Goal: Task Accomplishment & Management: Complete application form

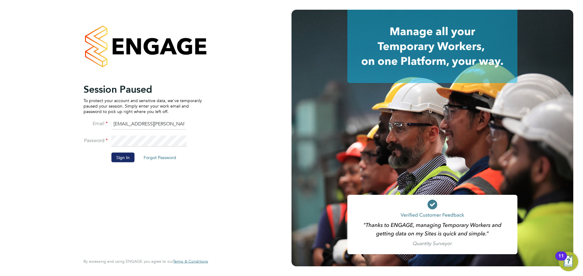
click at [122, 159] on button "Sign In" at bounding box center [122, 158] width 23 height 10
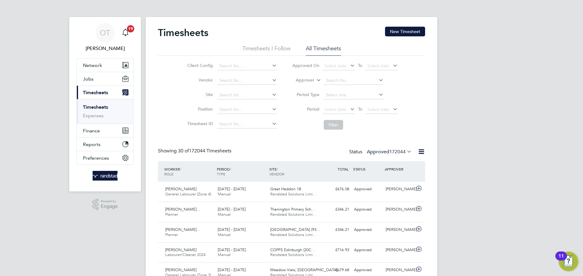
click at [94, 105] on link "Timesheets" at bounding box center [95, 107] width 25 height 6
click at [410, 31] on button "New Timesheet" at bounding box center [405, 32] width 40 height 10
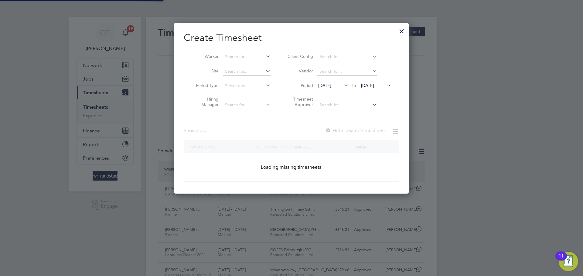
scroll to position [171, 235]
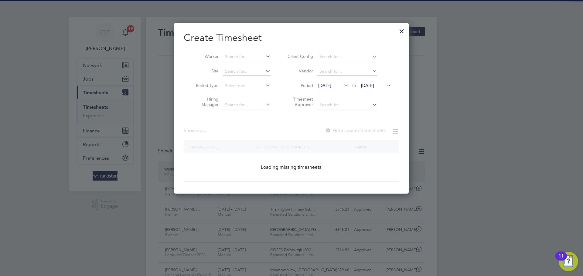
click at [240, 47] on div "Worker Site Period Type Hiring Manager Client Config Vendor Period 18 Aug 2025 …" at bounding box center [291, 80] width 215 height 66
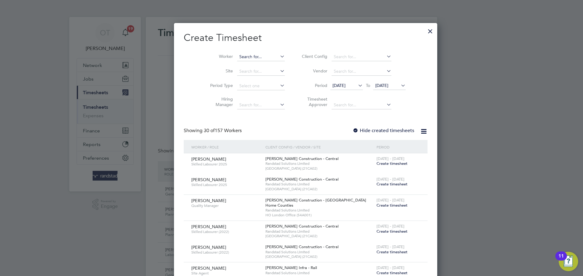
scroll to position [1053, 235]
click at [241, 55] on input at bounding box center [261, 57] width 48 height 8
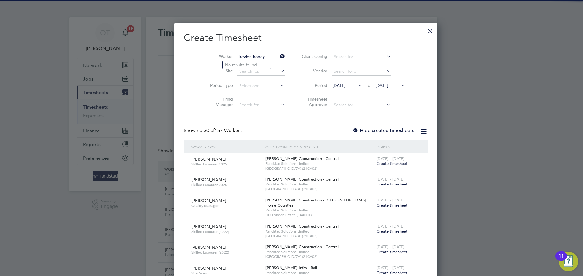
click at [237, 55] on input "kevion honey" at bounding box center [261, 57] width 48 height 8
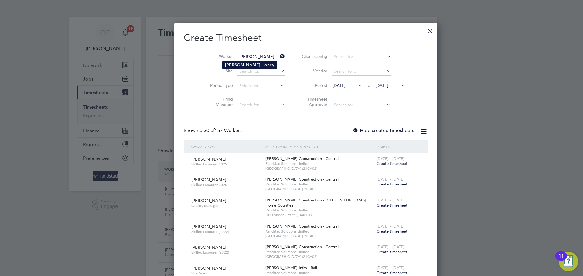
click at [254, 62] on li "Kevin Honey" at bounding box center [249, 65] width 54 height 8
type input "Kevin Honey"
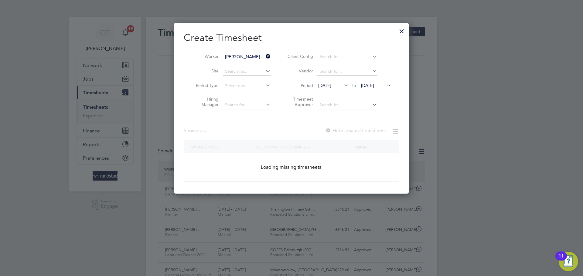
scroll to position [171, 235]
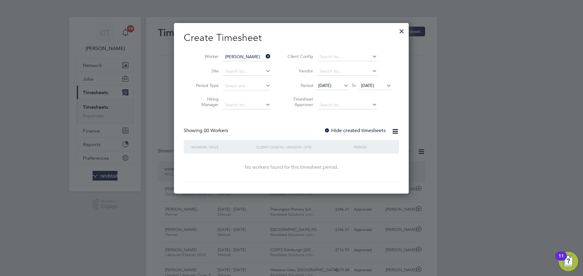
drag, startPoint x: 367, startPoint y: 135, endPoint x: 361, endPoint y: 129, distance: 8.6
click at [367, 135] on div "Showing 00 Workers Hide created timesheets" at bounding box center [291, 134] width 215 height 12
click at [360, 130] on label "Hide created timesheets" at bounding box center [355, 131] width 62 height 6
click at [385, 84] on icon at bounding box center [385, 85] width 0 height 8
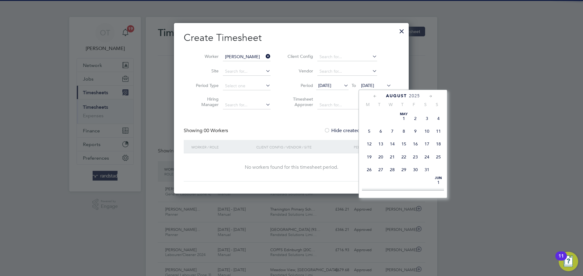
scroll to position [242, 0]
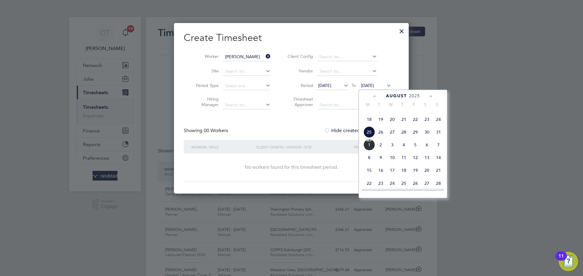
click at [437, 151] on span "7" at bounding box center [438, 145] width 12 height 12
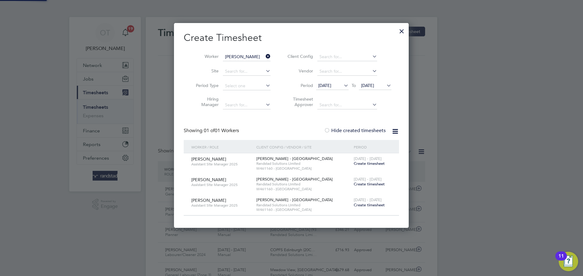
scroll to position [205, 235]
click at [368, 163] on span "Create timesheet" at bounding box center [368, 163] width 31 height 5
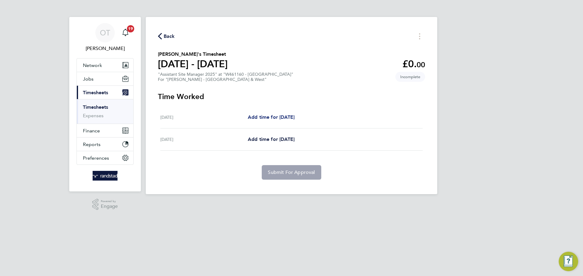
click at [257, 117] on span "Add time for Thu 28 Aug" at bounding box center [271, 117] width 47 height 6
select select "60"
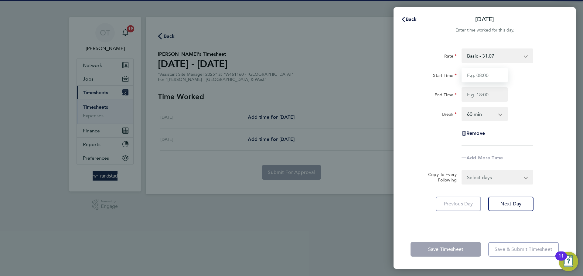
click at [497, 75] on input "Start Time" at bounding box center [484, 75] width 46 height 15
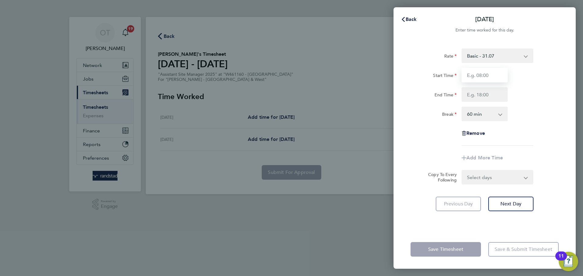
type input "07:30"
click at [484, 94] on input "End Time" at bounding box center [484, 94] width 46 height 15
type input "17:00"
click at [474, 110] on select "0 min 15 min 30 min 45 min 60 min 75 min 90 min" at bounding box center [481, 113] width 38 height 13
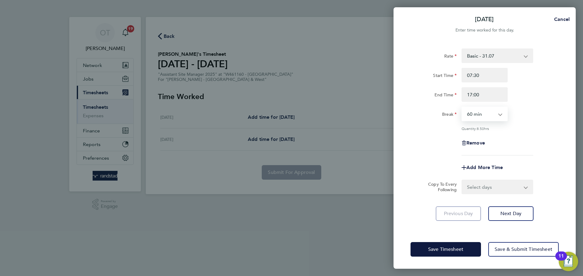
select select "30"
click at [462, 107] on select "0 min 15 min 30 min 45 min 60 min 75 min 90 min" at bounding box center [481, 113] width 38 height 13
click at [539, 130] on div "Rate Basic - 31.07 Start Time 07:30 End Time 17:00 Break 0 min 15 min 30 min 45…" at bounding box center [484, 102] width 148 height 107
click at [481, 189] on select "Select days Friday" at bounding box center [494, 187] width 64 height 13
select select "FRI"
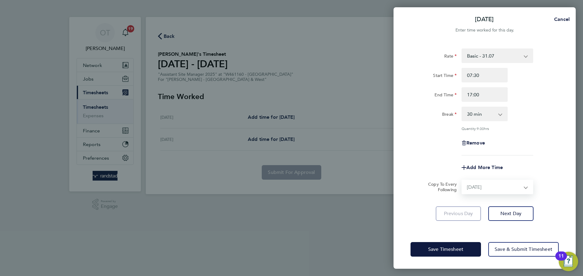
click at [462, 181] on select "Select days Friday" at bounding box center [494, 187] width 64 height 13
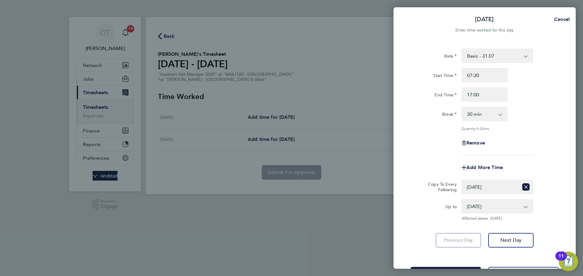
click at [431, 213] on div "Up to" at bounding box center [433, 210] width 51 height 22
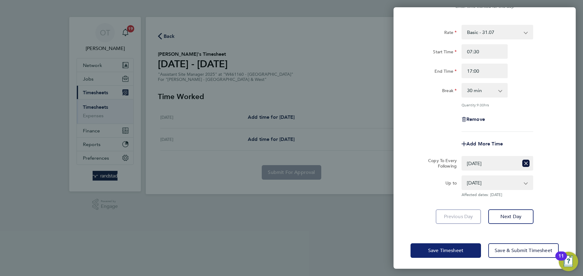
scroll to position [24, 0]
click at [451, 248] on span "Save Timesheet" at bounding box center [445, 250] width 35 height 6
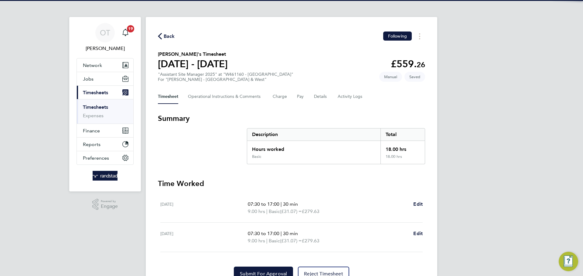
scroll to position [29, 0]
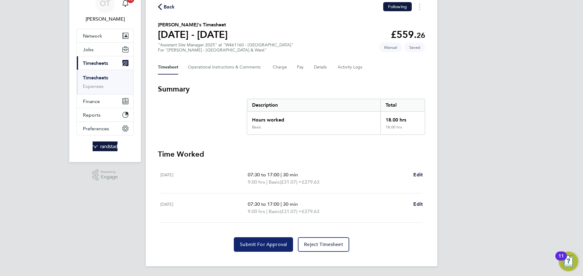
click at [270, 238] on button "Submit For Approval" at bounding box center [263, 245] width 59 height 15
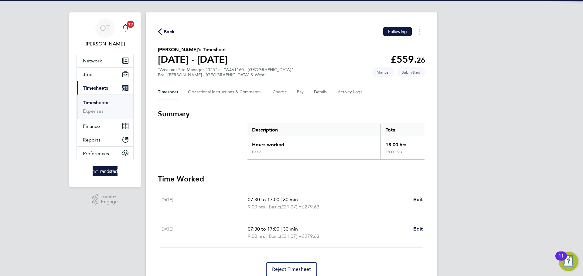
scroll to position [0, 0]
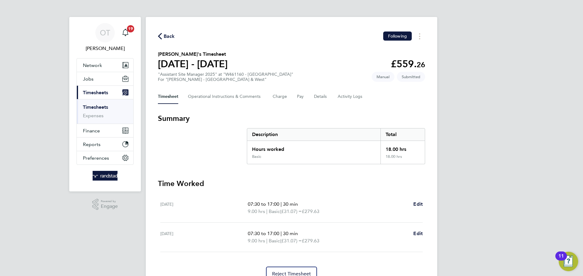
click at [161, 36] on icon "button" at bounding box center [160, 36] width 4 height 6
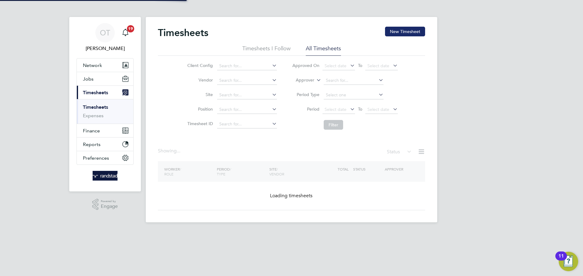
click at [401, 31] on button "New Timesheet" at bounding box center [405, 32] width 40 height 10
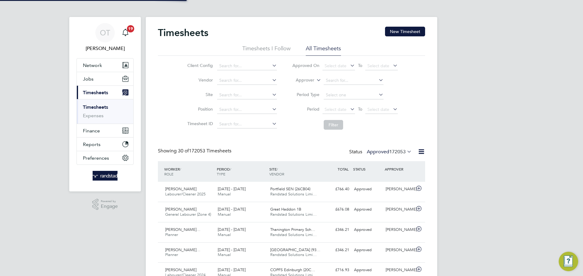
scroll to position [3, 3]
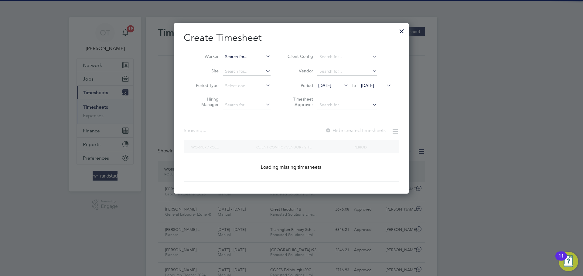
click at [245, 56] on input at bounding box center [247, 57] width 48 height 8
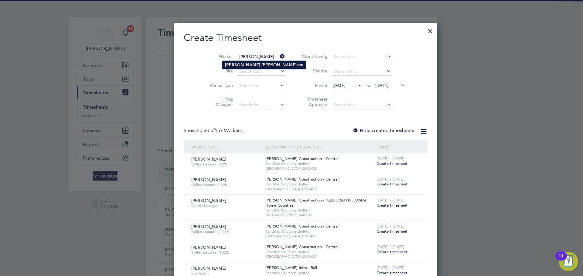
click at [261, 66] on b "Thom" at bounding box center [278, 65] width 35 height 5
type input "Stuart Thomson"
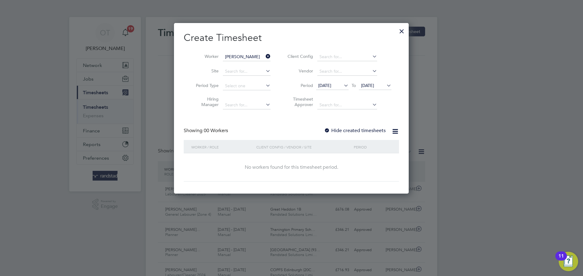
click at [364, 133] on label "Hide created timesheets" at bounding box center [355, 131] width 62 height 6
click at [385, 87] on icon at bounding box center [385, 85] width 0 height 8
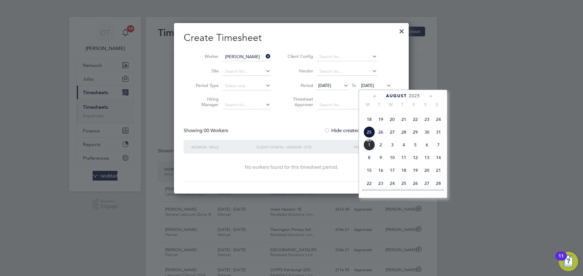
click at [440, 164] on span "14" at bounding box center [438, 158] width 12 height 12
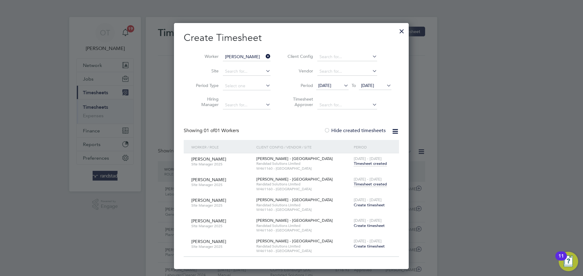
click at [373, 184] on span "Timesheet created" at bounding box center [369, 184] width 33 height 5
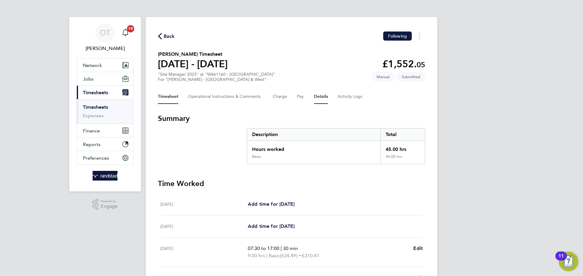
click at [317, 94] on button "Details" at bounding box center [321, 97] width 14 height 15
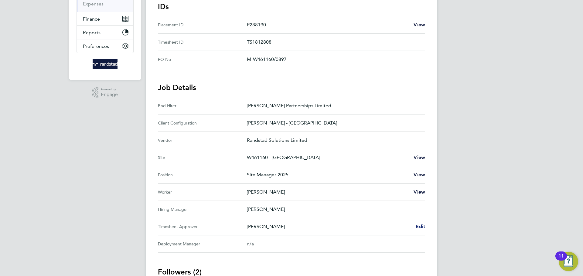
click at [419, 227] on span "Edit" at bounding box center [419, 227] width 9 height 6
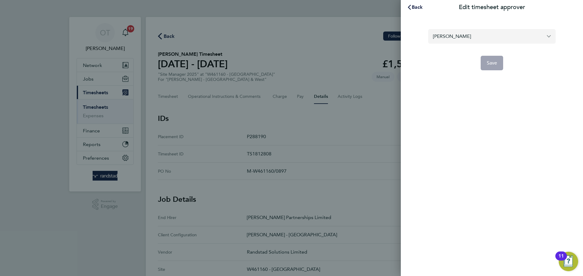
click at [465, 35] on input "Benjamin Howell" at bounding box center [491, 36] width 127 height 14
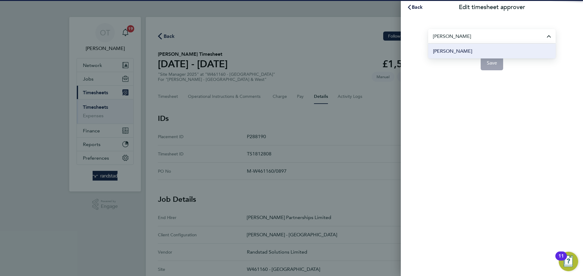
click at [449, 48] on span "[PERSON_NAME]" at bounding box center [452, 51] width 39 height 7
type input "[PERSON_NAME]"
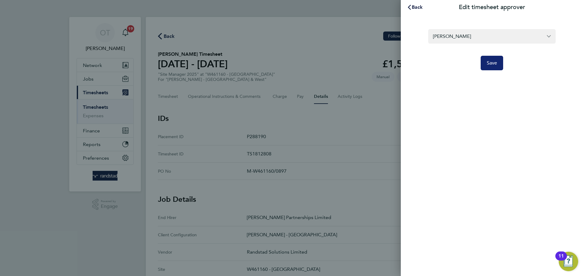
click at [495, 64] on span "Save" at bounding box center [491, 63] width 11 height 6
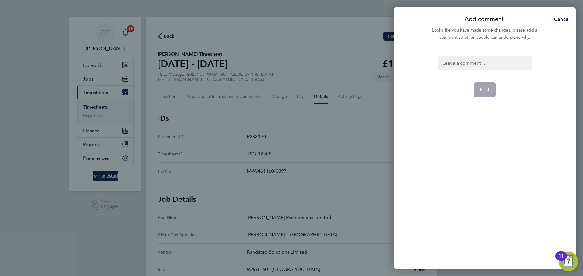
click at [467, 60] on div at bounding box center [484, 63] width 94 height 15
click at [468, 59] on div at bounding box center [484, 63] width 94 height 15
click at [482, 90] on span "Post" at bounding box center [484, 90] width 10 height 6
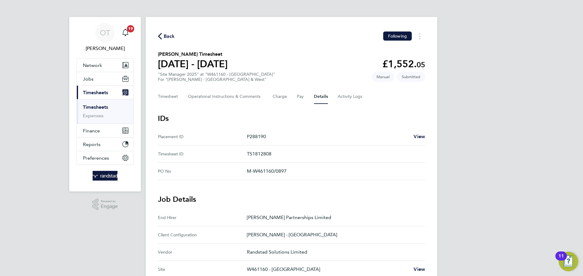
click at [167, 37] on span "Back" at bounding box center [169, 36] width 11 height 7
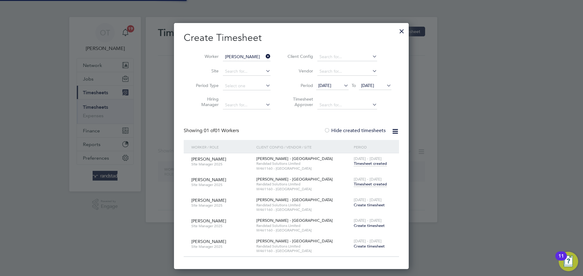
click at [397, 31] on div at bounding box center [401, 29] width 11 height 11
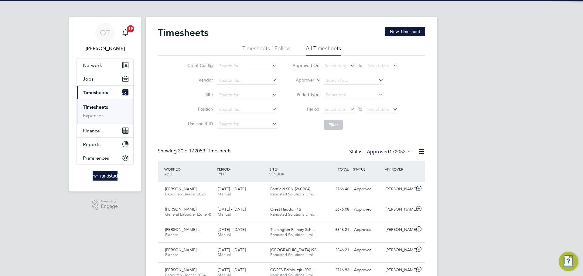
click at [408, 30] on div "Create Timesheet Worker Stuart Thomson Site Period Type Hiring Manager Client C…" at bounding box center [291, 146] width 235 height 246
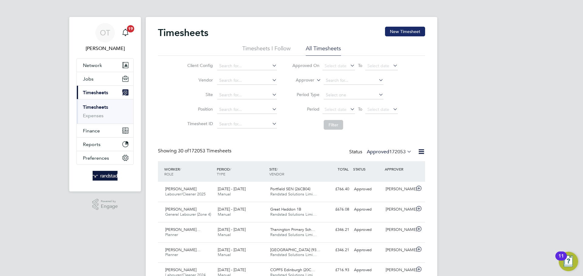
click at [397, 28] on button "New Timesheet" at bounding box center [405, 32] width 40 height 10
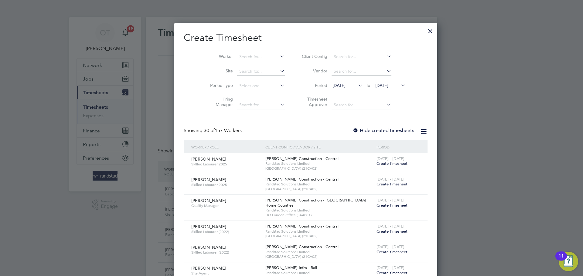
click at [385, 27] on button "New Timesheet" at bounding box center [405, 32] width 40 height 10
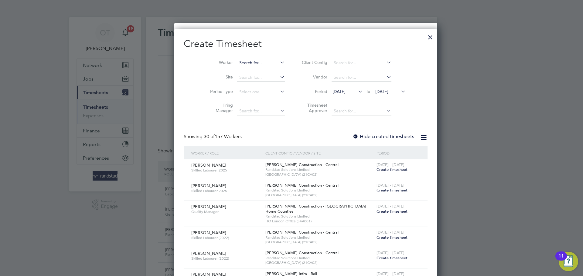
click at [261, 62] on input at bounding box center [261, 63] width 48 height 8
click at [234, 71] on b "Bruno" at bounding box center [242, 71] width 35 height 5
type input "[PERSON_NAME]"
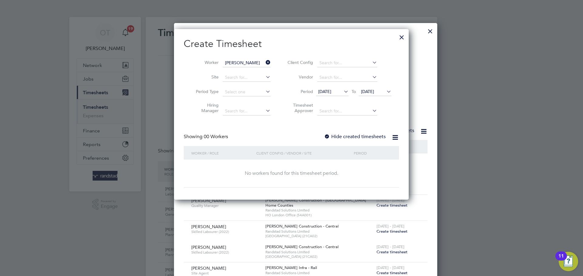
click at [365, 140] on div "Showing 00 Workers Hide created timesheets" at bounding box center [291, 140] width 215 height 12
drag, startPoint x: 365, startPoint y: 137, endPoint x: 399, endPoint y: 128, distance: 35.2
click at [366, 137] on label "Hide created timesheets" at bounding box center [355, 137] width 62 height 6
click at [385, 94] on icon at bounding box center [385, 91] width 0 height 8
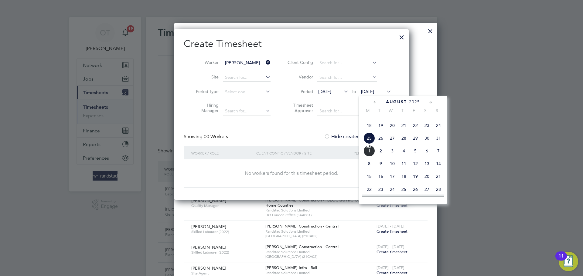
click at [439, 157] on span "7" at bounding box center [438, 151] width 12 height 12
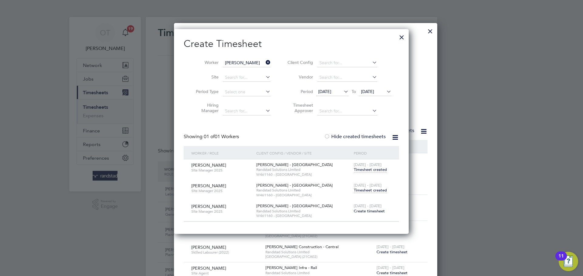
click at [380, 191] on span "Timesheet created" at bounding box center [369, 190] width 33 height 5
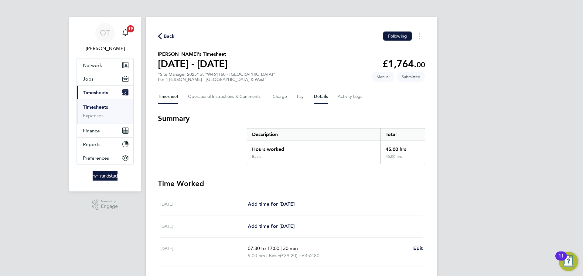
click at [322, 95] on button "Details" at bounding box center [321, 97] width 14 height 15
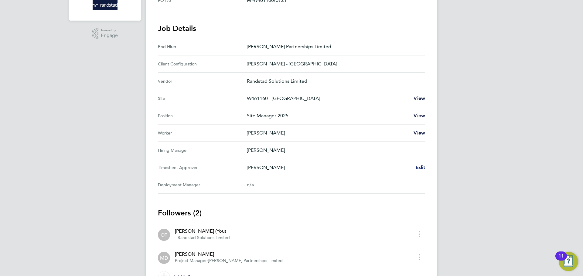
click at [422, 165] on span "Edit" at bounding box center [419, 168] width 9 height 6
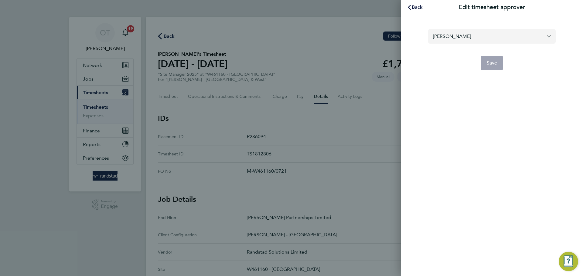
click at [472, 35] on input "Michael Darcy" at bounding box center [491, 36] width 127 height 14
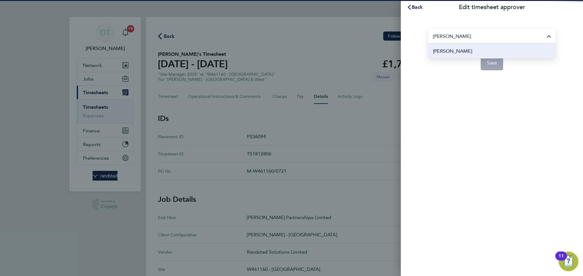
click at [457, 50] on span "[PERSON_NAME]" at bounding box center [452, 51] width 39 height 7
type input "[PERSON_NAME]"
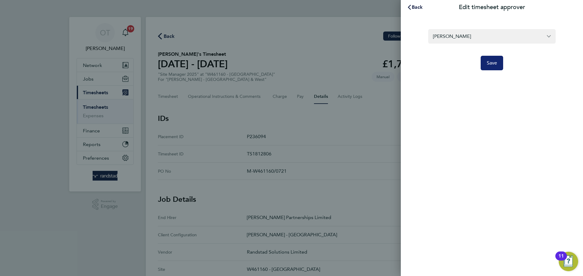
click at [489, 59] on button "Save" at bounding box center [491, 63] width 23 height 15
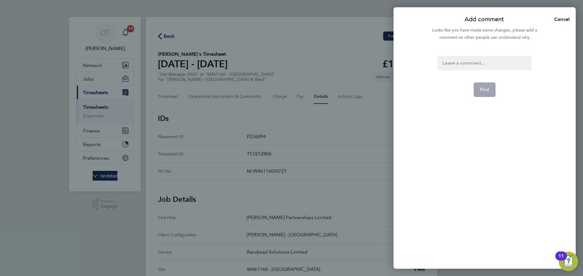
click at [465, 63] on div at bounding box center [484, 63] width 94 height 15
click at [488, 89] on span "Post" at bounding box center [484, 90] width 10 height 6
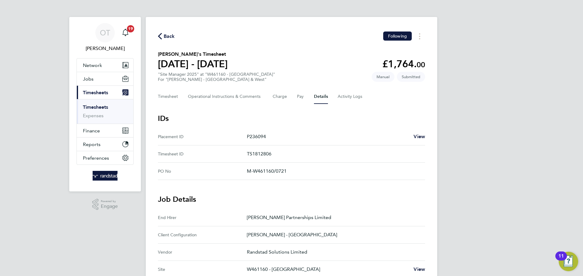
click at [169, 37] on span "Back" at bounding box center [169, 36] width 11 height 7
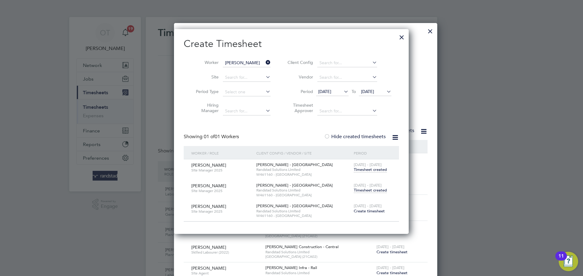
click at [397, 35] on div at bounding box center [401, 35] width 11 height 11
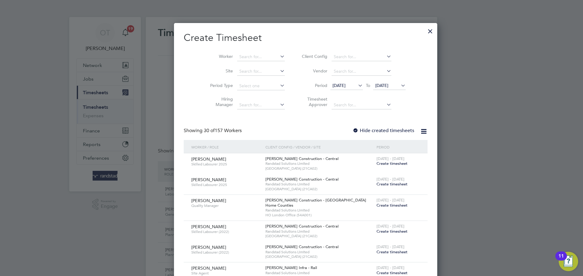
click at [424, 32] on div at bounding box center [429, 29] width 11 height 11
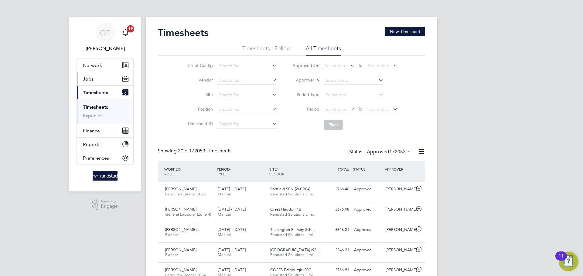
click at [94, 78] on button "Jobs" at bounding box center [105, 78] width 56 height 13
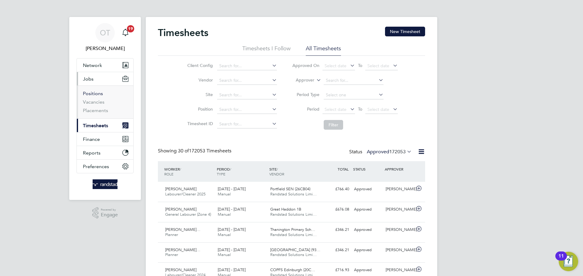
click at [95, 95] on link "Positions" at bounding box center [93, 94] width 20 height 6
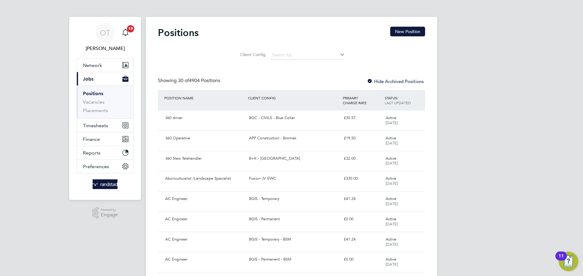
click at [92, 74] on button "Current page: Jobs" at bounding box center [105, 78] width 56 height 13
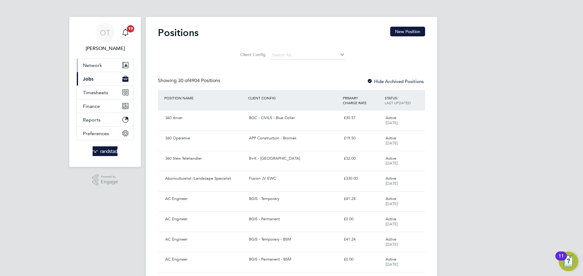
click at [106, 62] on button "Network" at bounding box center [105, 65] width 56 height 13
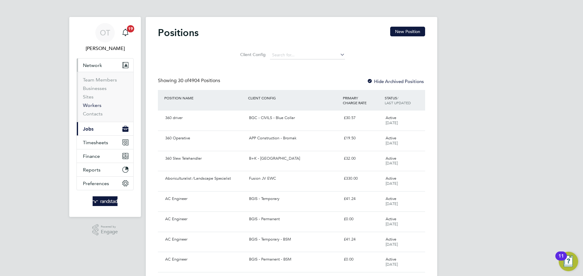
click at [95, 107] on link "Workers" at bounding box center [92, 106] width 19 height 6
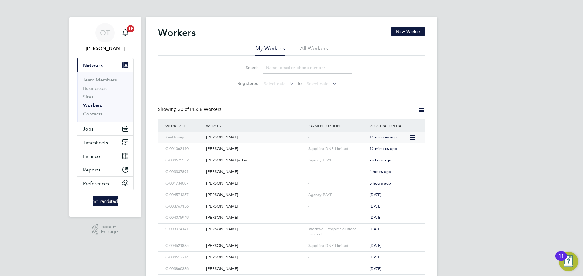
click at [217, 138] on div "Kevin Honey" at bounding box center [256, 137] width 102 height 11
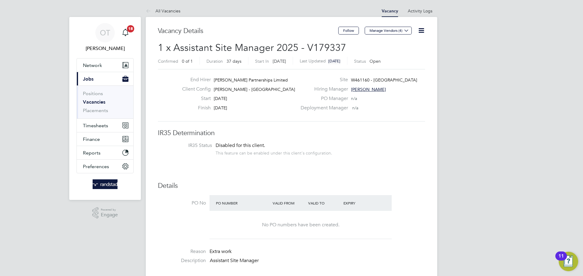
click at [420, 33] on icon at bounding box center [421, 31] width 8 height 8
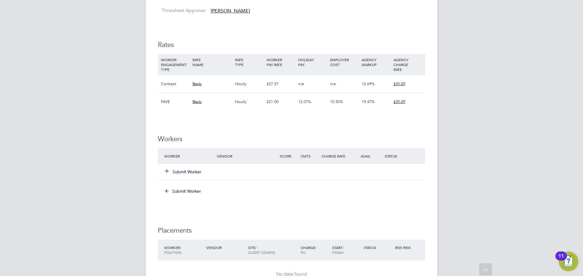
scroll to position [398, 0]
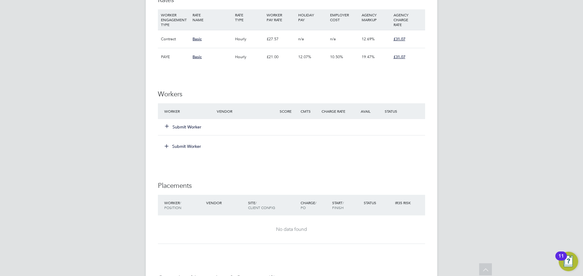
click at [181, 130] on button "Submit Worker" at bounding box center [183, 127] width 36 height 6
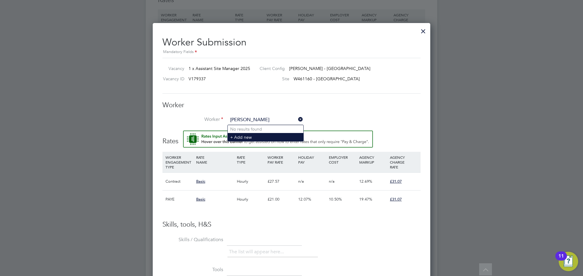
type input "kevin honey"
click at [242, 140] on li "+ Add new" at bounding box center [266, 137] width 76 height 8
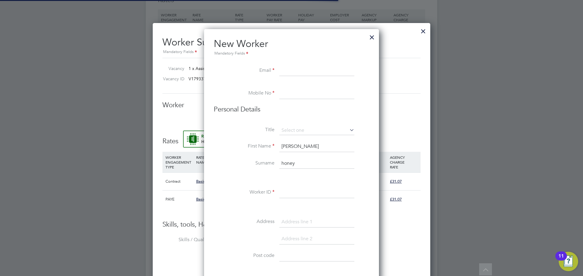
scroll to position [545, 175]
click at [304, 71] on input at bounding box center [316, 71] width 75 height 11
click at [294, 72] on input at bounding box center [316, 71] width 75 height 11
paste input "kevardo66@googlemail.com"
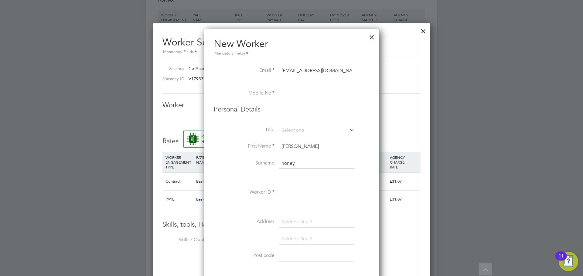
type input "kevardo66@googlemail.com"
click at [245, 73] on label "Email" at bounding box center [244, 70] width 61 height 6
click at [296, 96] on input at bounding box center [316, 93] width 75 height 11
click at [320, 101] on li "Mobile No" at bounding box center [291, 96] width 155 height 17
click at [315, 96] on input at bounding box center [316, 93] width 75 height 11
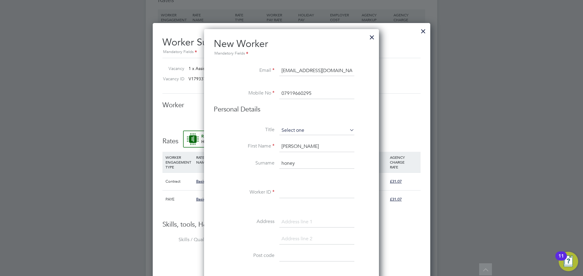
type input "07919660295"
click at [314, 134] on input at bounding box center [316, 130] width 75 height 9
click at [285, 141] on li "Mr" at bounding box center [317, 139] width 76 height 8
type input "Mr"
click at [290, 147] on input "kevin" at bounding box center [316, 146] width 75 height 11
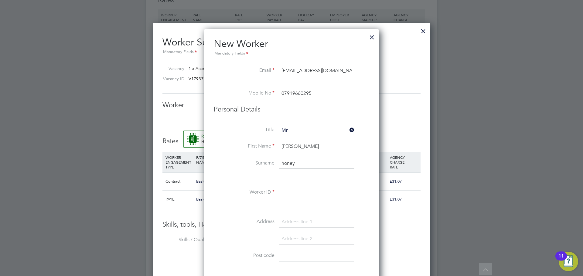
drag, startPoint x: 295, startPoint y: 148, endPoint x: 275, endPoint y: 145, distance: 20.2
click at [275, 148] on li "First Name kevin" at bounding box center [291, 149] width 155 height 17
type input "Kevin"
click at [290, 165] on input "honey" at bounding box center [316, 163] width 75 height 11
click at [276, 168] on li "Surname honey" at bounding box center [291, 166] width 155 height 17
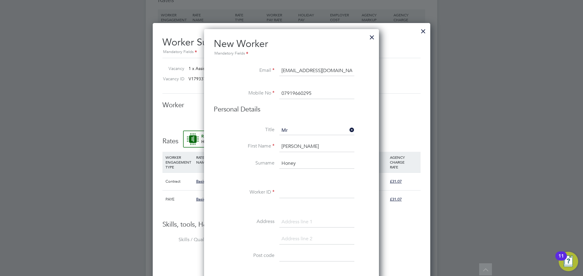
type input "Honey"
click at [299, 196] on input at bounding box center [316, 193] width 75 height 11
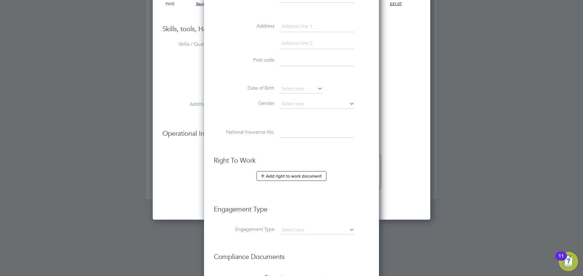
scroll to position [596, 0]
type input "KevHoney"
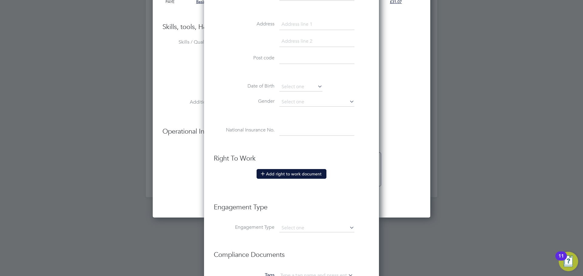
click at [289, 173] on button "Add right to work document" at bounding box center [291, 174] width 70 height 10
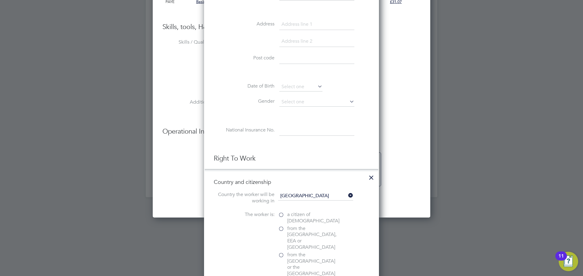
scroll to position [3, 3]
click at [291, 211] on at-rtw-residence "Country the worker will be working in United Kingdom The worker is: a citizen o…" at bounding box center [291, 239] width 155 height 94
click at [292, 215] on span "a citizen of United Kingdom" at bounding box center [313, 218] width 52 height 13
click at [0, 0] on input "a citizen of United Kingdom" at bounding box center [0, 0] width 0 height 0
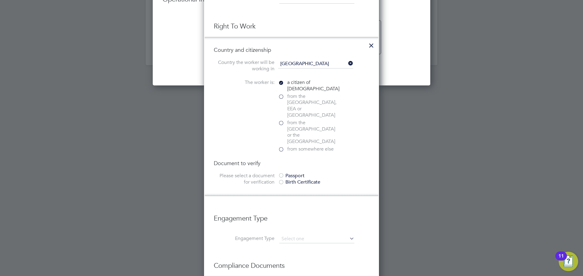
click at [286, 173] on div "Passport" at bounding box center [323, 176] width 91 height 6
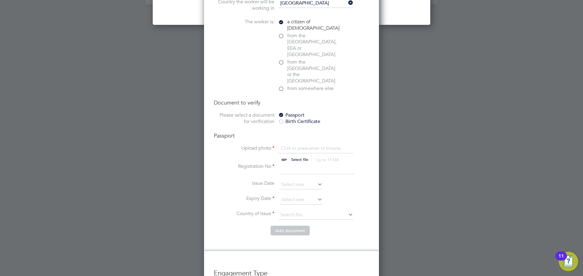
click at [296, 145] on input "file" at bounding box center [305, 154] width 95 height 18
type input "C:\fakepath\HONEY Kevin - Passport.pdf"
click at [294, 164] on input at bounding box center [316, 169] width 75 height 11
type input "502650483"
click at [300, 196] on input at bounding box center [300, 200] width 43 height 9
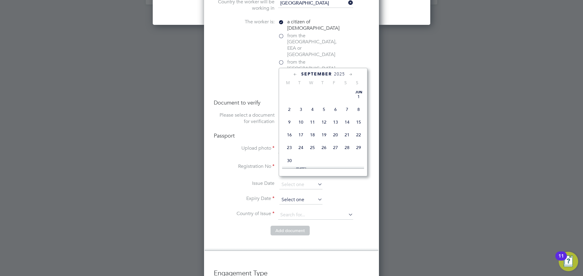
scroll to position [189, 0]
click at [340, 73] on span "2025" at bounding box center [339, 74] width 11 height 5
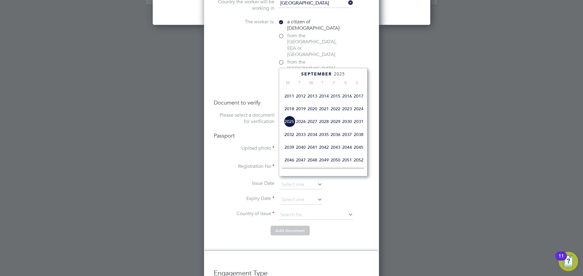
click at [324, 115] on span "2021" at bounding box center [324, 109] width 12 height 12
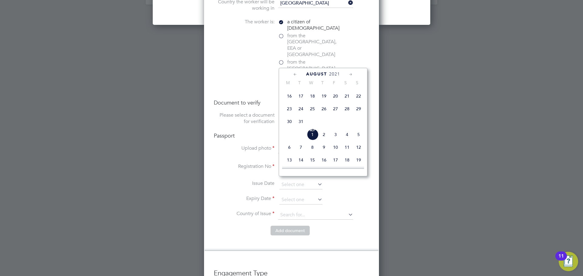
click at [295, 73] on icon at bounding box center [295, 74] width 6 height 7
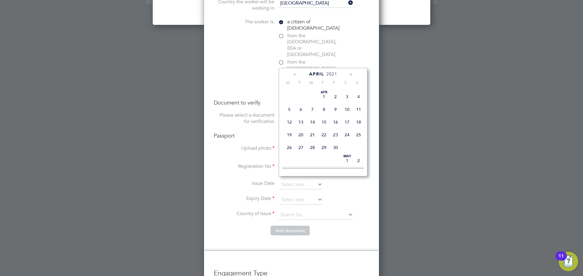
click at [349, 75] on icon at bounding box center [351, 74] width 6 height 7
click at [324, 136] on span "20" at bounding box center [324, 132] width 12 height 12
type input "20 May 2021"
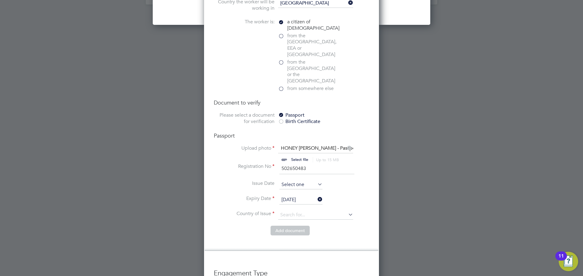
click at [296, 181] on input at bounding box center [300, 185] width 43 height 9
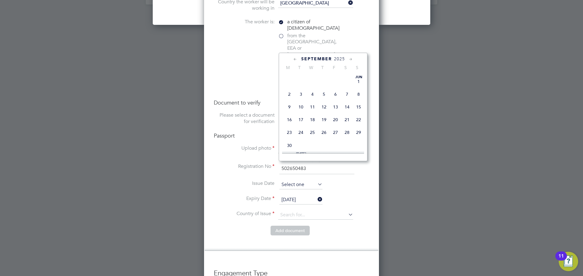
scroll to position [189, 0]
click at [225, 181] on label "Issue Date" at bounding box center [244, 184] width 61 height 6
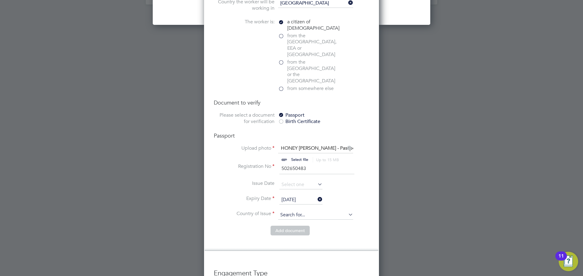
click at [296, 211] on input at bounding box center [315, 215] width 75 height 9
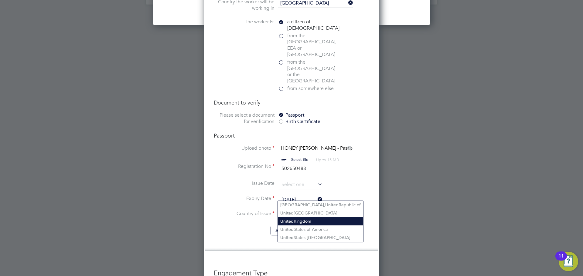
click at [322, 220] on li "United Kingdom" at bounding box center [320, 222] width 85 height 8
type input "United Kingdom"
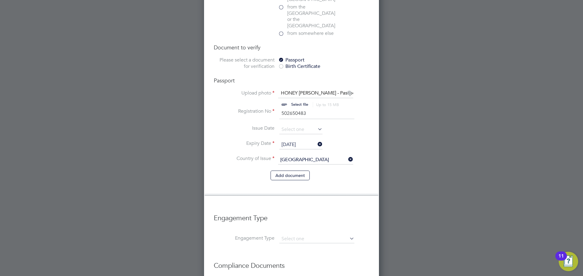
click at [298, 171] on button "Add document" at bounding box center [289, 176] width 39 height 10
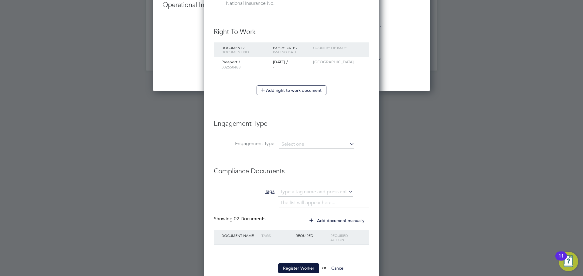
scroll to position [739, 0]
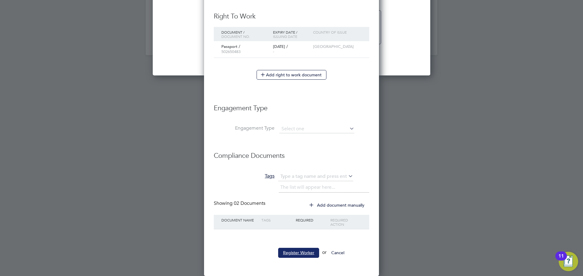
click at [288, 253] on button "Register Worker" at bounding box center [298, 253] width 41 height 10
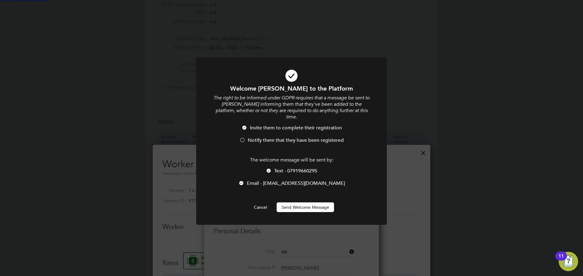
scroll to position [0, 0]
click at [277, 137] on span "Notify them that they have been registered" at bounding box center [296, 140] width 96 height 6
click at [294, 203] on button "Send Welcome Message" at bounding box center [304, 208] width 57 height 10
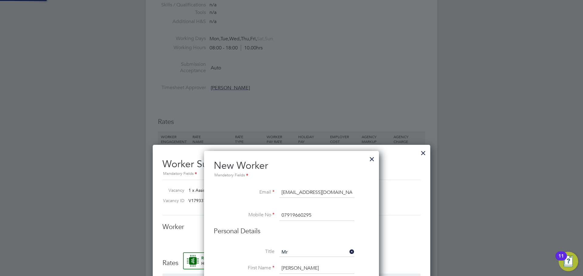
type input "Kevin Honey (KevHoney)"
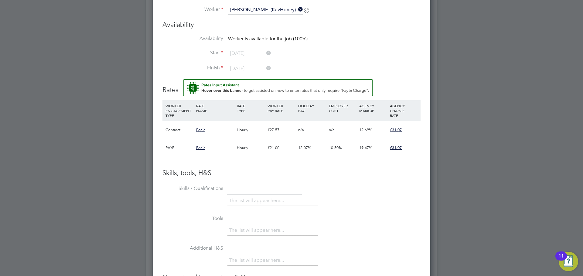
scroll to position [530, 0]
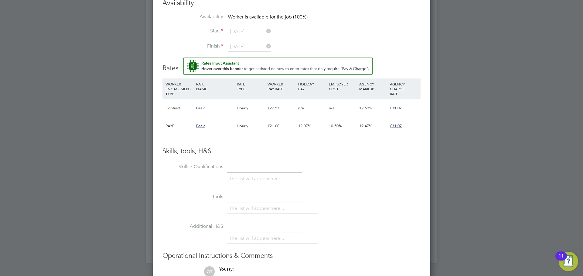
click at [201, 110] on span "Basic" at bounding box center [200, 108] width 9 height 5
click at [485, 119] on div at bounding box center [291, 138] width 583 height 276
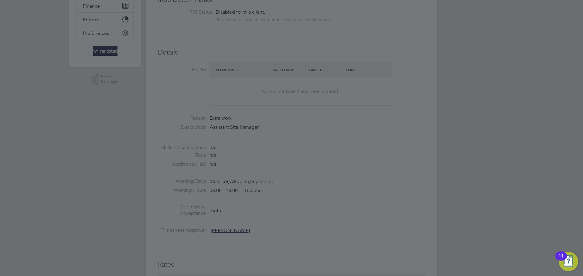
scroll to position [132, 0]
click at [371, 83] on div at bounding box center [291, 138] width 583 height 276
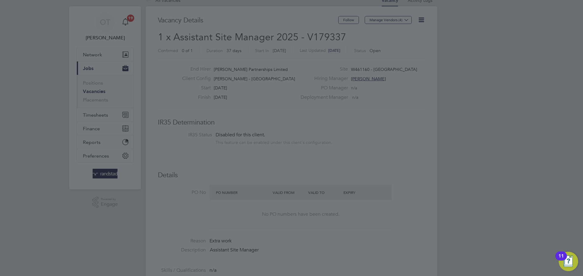
scroll to position [0, 0]
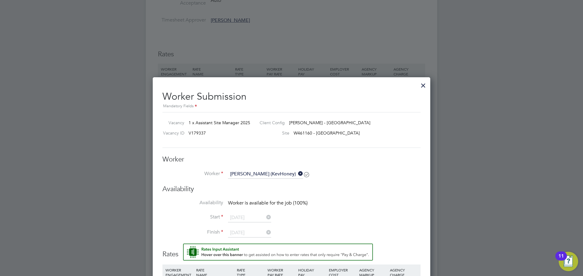
click at [424, 84] on div at bounding box center [422, 84] width 11 height 11
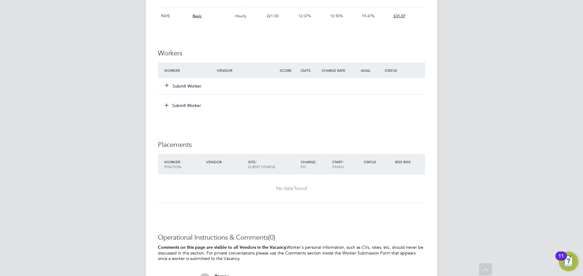
scroll to position [441, 0]
click at [189, 87] on button "Submit Worker" at bounding box center [183, 84] width 36 height 6
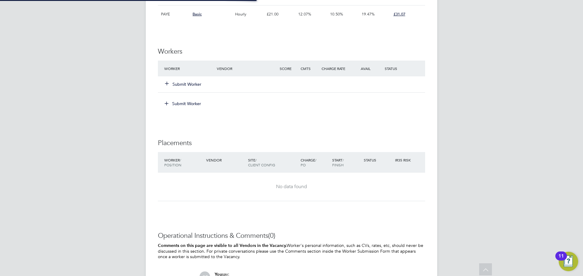
scroll to position [3, 3]
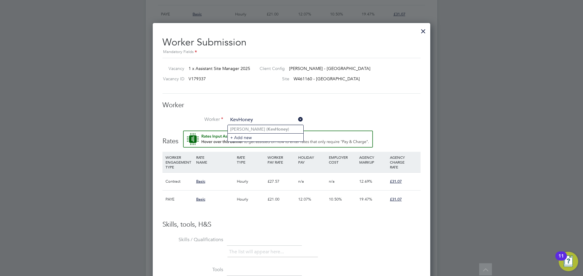
type input "KevHoney"
click at [242, 122] on input at bounding box center [265, 120] width 75 height 9
click at [241, 131] on li "Kevin Honey ( KevHoney )" at bounding box center [266, 129] width 76 height 8
type input "Kevin Honey (KevHoney)"
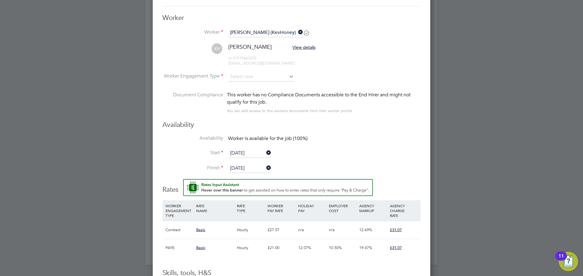
click at [288, 74] on icon at bounding box center [288, 76] width 0 height 8
click at [296, 74] on li "Worker Engagement Type" at bounding box center [291, 82] width 258 height 19
click at [288, 76] on icon at bounding box center [288, 76] width 0 height 8
click at [288, 79] on icon at bounding box center [288, 76] width 0 height 8
click at [283, 78] on input at bounding box center [261, 77] width 66 height 9
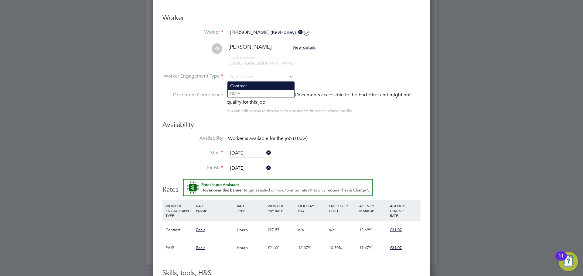
click at [246, 83] on li "Contract" at bounding box center [261, 86] width 66 height 8
type input "Contract"
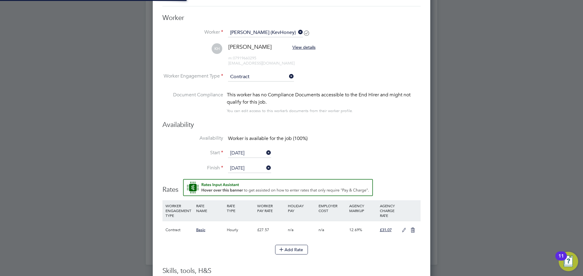
click at [356, 67] on li "KH Kevin Honey View details m: 07919660295 kevardo66@googlemail.com" at bounding box center [291, 57] width 258 height 29
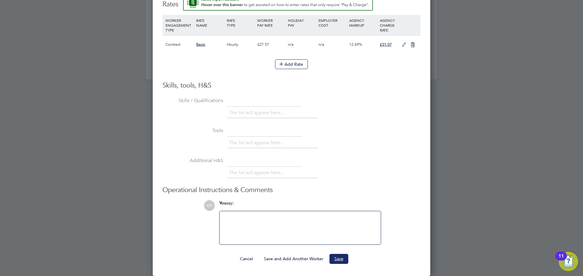
click at [336, 258] on button "Save" at bounding box center [338, 259] width 19 height 10
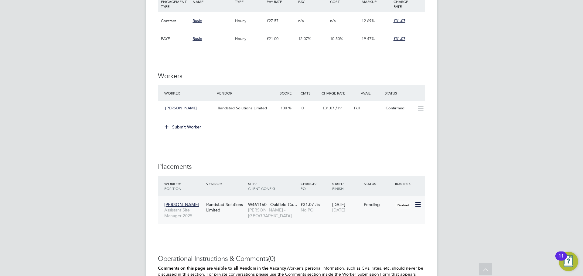
click at [416, 205] on icon at bounding box center [417, 204] width 6 height 7
click at [383, 242] on li "Start" at bounding box center [398, 242] width 43 height 8
type input "Benjamin Howell"
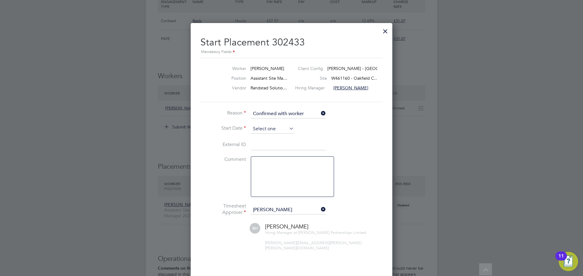
click at [272, 133] on input at bounding box center [272, 129] width 43 height 9
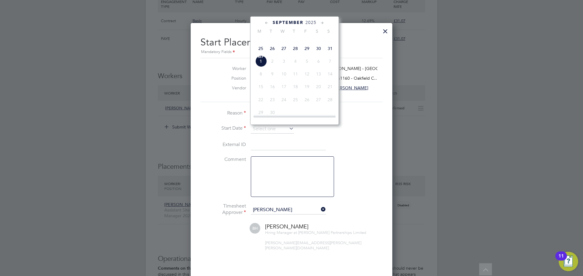
click at [295, 54] on span "28" at bounding box center [295, 49] width 12 height 12
type input "28 Aug 2025"
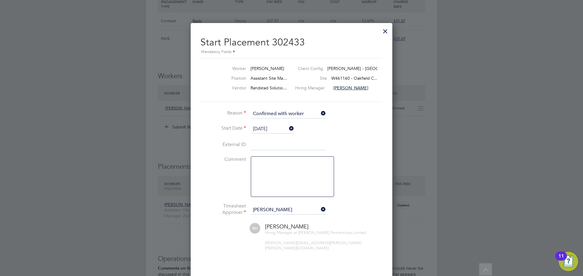
click at [373, 135] on li "Start Date 28 Aug 2025" at bounding box center [291, 132] width 182 height 15
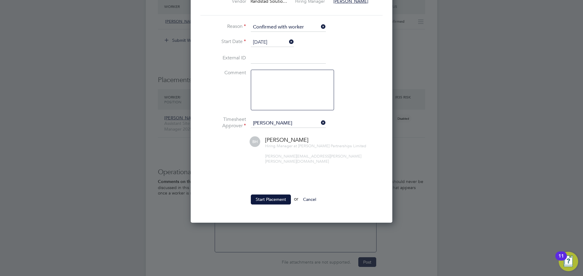
drag, startPoint x: 322, startPoint y: 123, endPoint x: 303, endPoint y: 123, distance: 19.1
click at [319, 124] on icon at bounding box center [319, 123] width 0 height 8
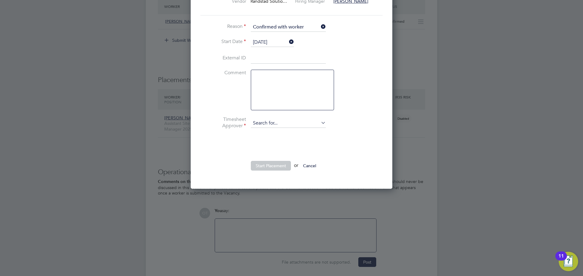
click at [302, 123] on input at bounding box center [288, 123] width 75 height 9
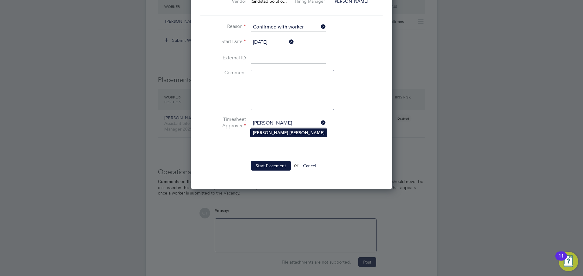
click at [281, 133] on li "Neil Palmer" at bounding box center [288, 133] width 76 height 8
type input "[PERSON_NAME]"
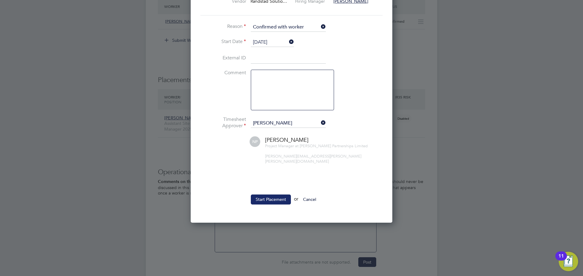
click at [275, 198] on button "Start Placement" at bounding box center [271, 200] width 40 height 10
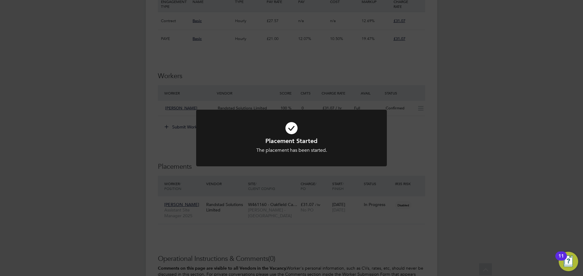
click at [418, 180] on div "Placement Started The placement has been started. Cancel Okay" at bounding box center [291, 138] width 583 height 276
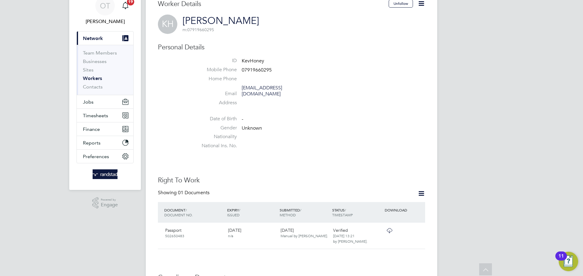
scroll to position [27, 0]
click at [417, 4] on icon at bounding box center [421, 4] width 8 height 8
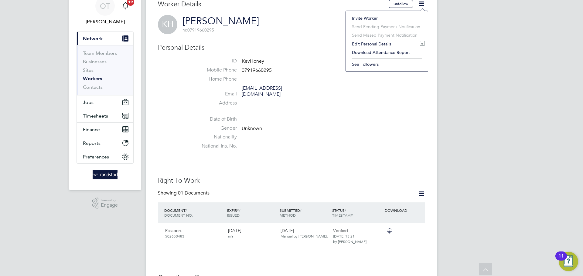
click at [377, 45] on li "Edit Personal Details e" at bounding box center [387, 44] width 76 height 8
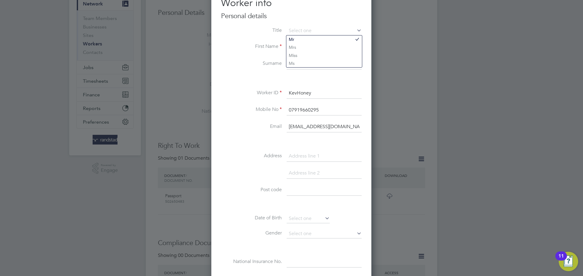
scroll to position [13, 0]
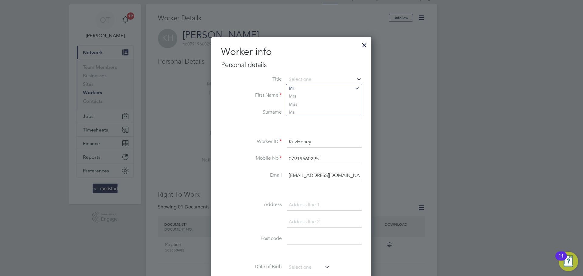
click at [398, 65] on div at bounding box center [291, 138] width 583 height 276
click at [362, 49] on div at bounding box center [364, 43] width 11 height 11
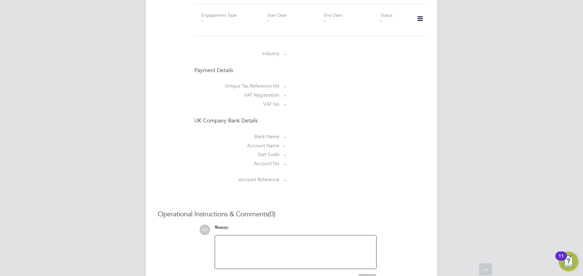
scroll to position [336, 0]
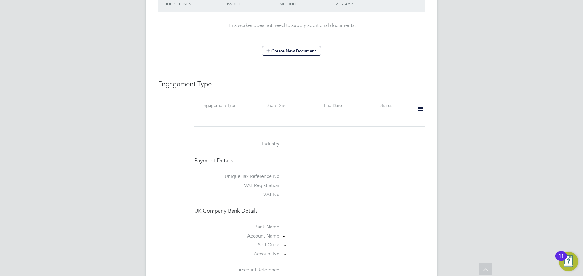
click at [415, 105] on icon at bounding box center [419, 109] width 11 height 14
click at [374, 129] on li "Add Engagement Type" at bounding box center [388, 129] width 69 height 8
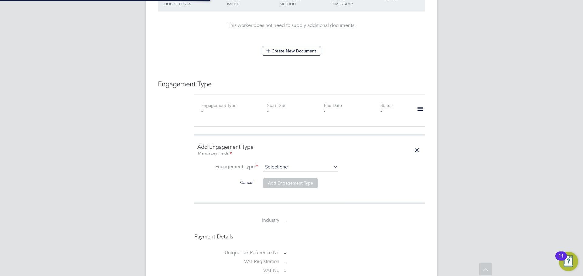
click at [283, 163] on input at bounding box center [300, 167] width 75 height 8
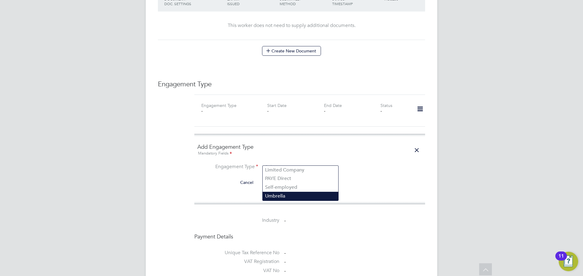
click at [285, 197] on li "Umbrella" at bounding box center [300, 196] width 76 height 9
type input "Umbrella"
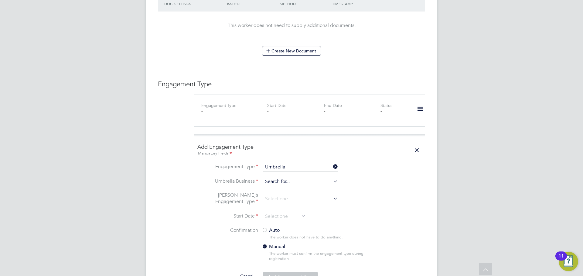
click at [277, 178] on input at bounding box center [300, 182] width 75 height 8
click at [288, 184] on li "Sapphire DNP Limited" at bounding box center [300, 185] width 76 height 9
type input "Sapphire DNP Limited"
click at [281, 197] on input at bounding box center [300, 199] width 75 height 8
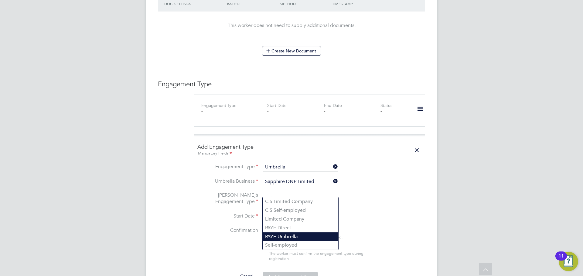
click at [292, 236] on li "PAYE Umbrella" at bounding box center [300, 237] width 76 height 9
type input "PAYE Umbrella"
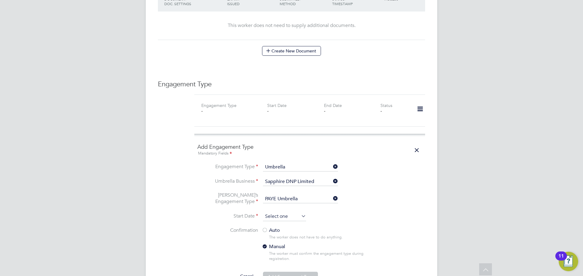
click at [282, 212] on input at bounding box center [284, 216] width 43 height 9
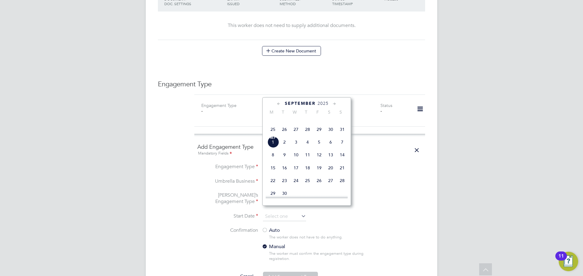
click at [305, 135] on span "28" at bounding box center [308, 130] width 12 height 12
type input "28 Aug 2025"
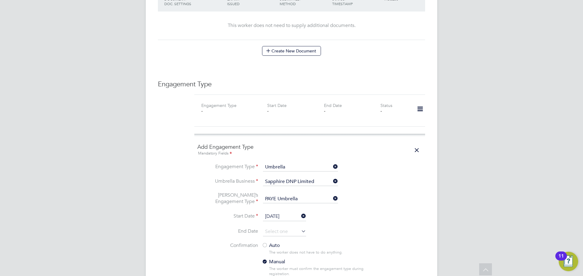
click at [400, 178] on li "Umbrella Business Sapphire DNP Limited" at bounding box center [309, 185] width 225 height 15
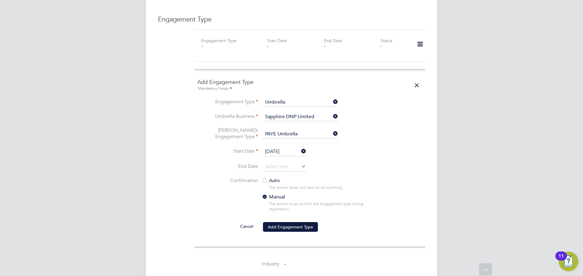
scroll to position [411, 0]
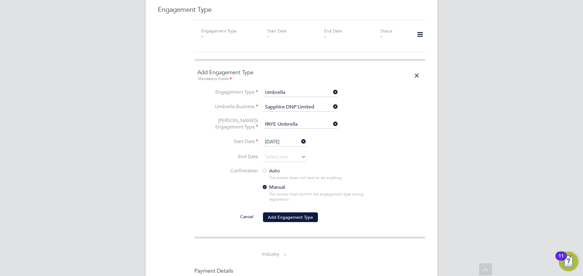
click at [269, 168] on label "Auto" at bounding box center [316, 171] width 109 height 6
click at [289, 214] on button "Add Engagement Type" at bounding box center [290, 218] width 55 height 10
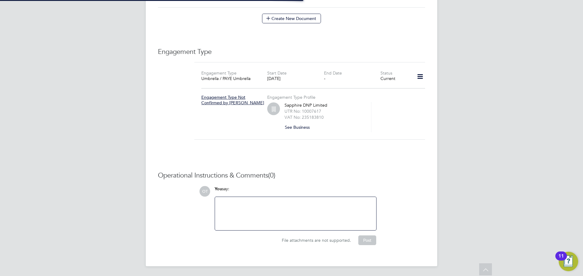
scroll to position [362, 0]
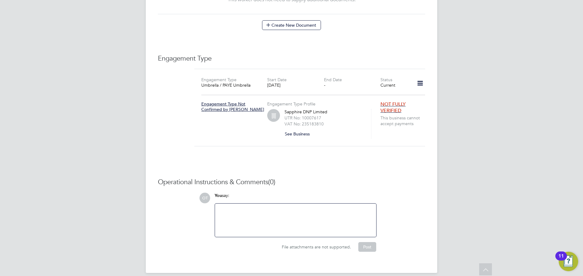
click at [394, 101] on span "NOT FULLY VERIFIED" at bounding box center [392, 107] width 25 height 12
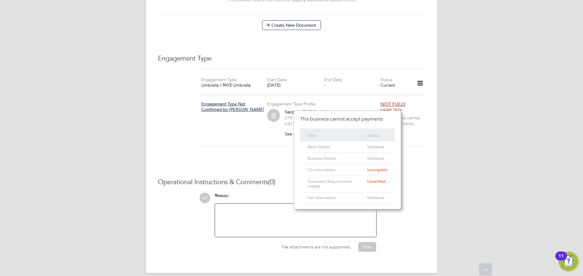
click at [394, 101] on span "NOT FULLY VERIFIED" at bounding box center [392, 107] width 25 height 12
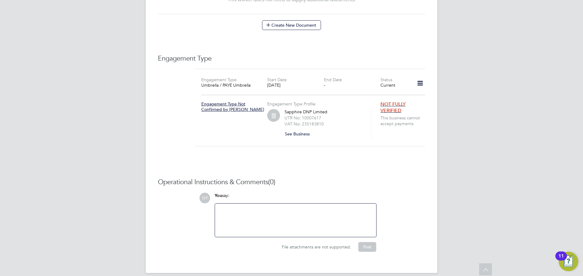
click at [423, 120] on span "This business cannot accept payments" at bounding box center [403, 120] width 47 height 11
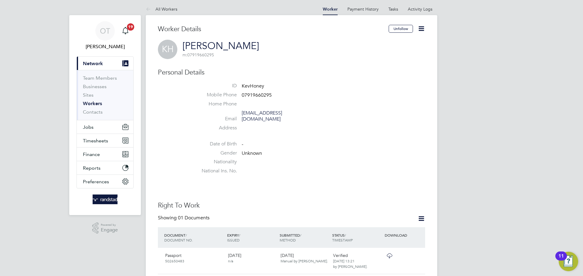
scroll to position [0, 0]
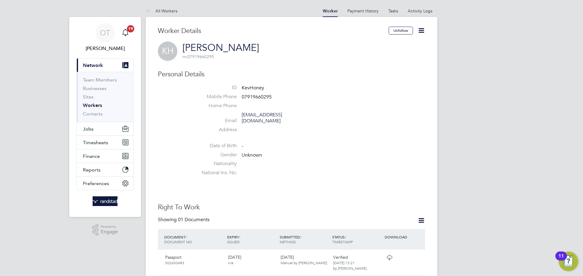
click at [415, 29] on div "Unfollow" at bounding box center [406, 34] width 36 height 14
click at [418, 29] on icon at bounding box center [421, 31] width 8 height 8
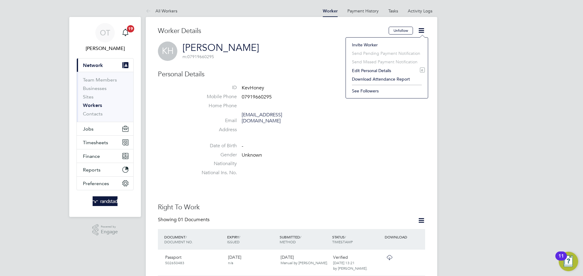
drag, startPoint x: 508, startPoint y: 91, endPoint x: 475, endPoint y: 92, distance: 33.4
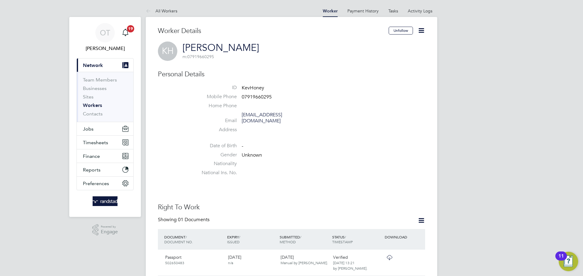
click at [106, 67] on button "Current page: Network" at bounding box center [105, 65] width 56 height 13
click at [109, 70] on button "Current page: Network" at bounding box center [105, 65] width 56 height 13
click at [159, 9] on link "All Workers" at bounding box center [162, 10] width 32 height 5
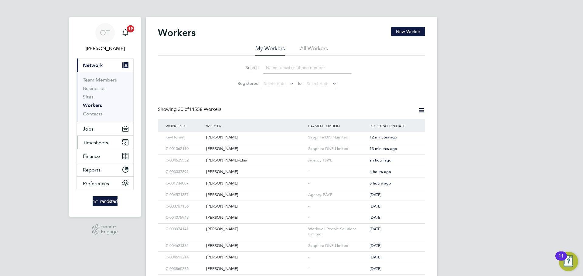
click at [98, 144] on span "Timesheets" at bounding box center [95, 143] width 25 height 6
click at [96, 140] on span "Timesheets" at bounding box center [95, 143] width 25 height 6
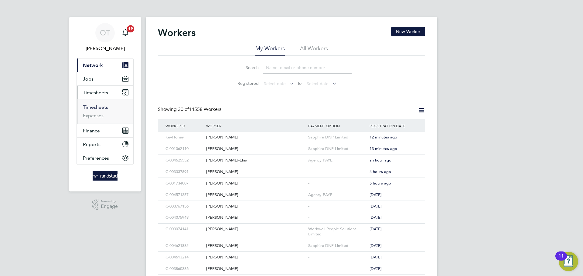
click at [96, 109] on link "Timesheets" at bounding box center [95, 107] width 25 height 6
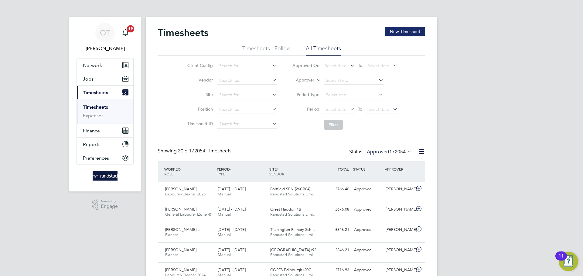
click at [405, 28] on button "New Timesheet" at bounding box center [405, 32] width 40 height 10
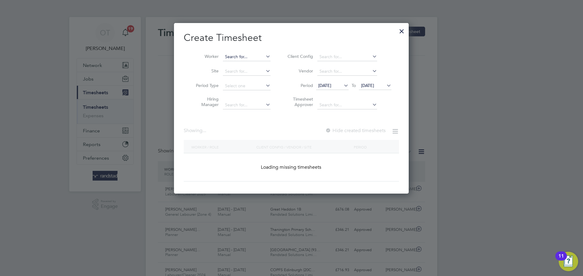
click at [231, 59] on input at bounding box center [247, 57] width 48 height 8
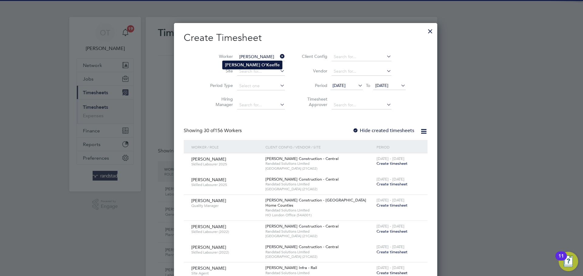
click at [225, 63] on b "Stephen" at bounding box center [242, 65] width 35 height 5
type input "Stephen O'Keeffe"
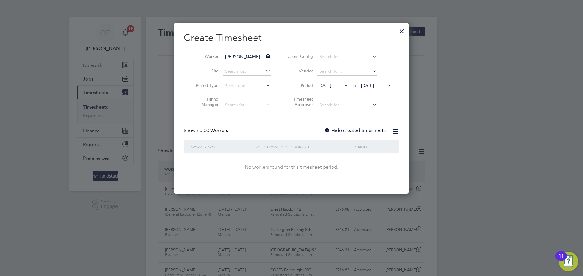
click at [355, 132] on label "Hide created timesheets" at bounding box center [355, 131] width 62 height 6
click at [385, 86] on icon at bounding box center [385, 85] width 0 height 8
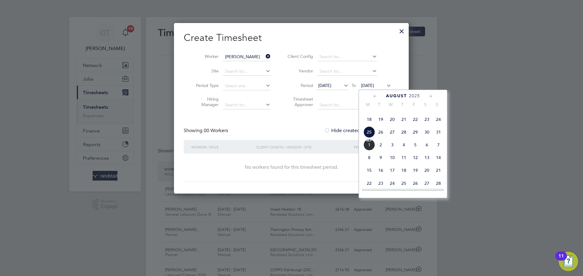
click at [429, 151] on span "6" at bounding box center [427, 145] width 12 height 12
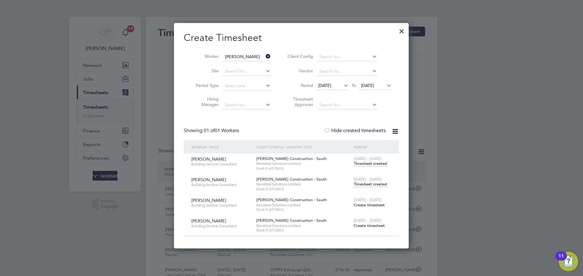
click at [367, 188] on div "23 - 29 Aug 2025 Timesheet created" at bounding box center [372, 182] width 41 height 16
click at [368, 184] on span "Timesheet created" at bounding box center [369, 184] width 33 height 5
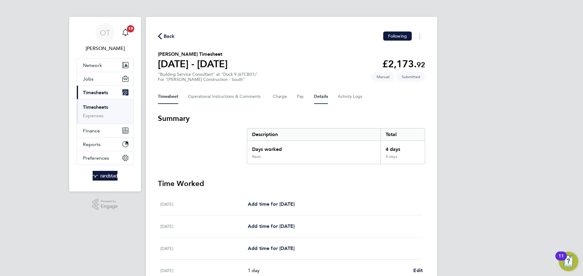
click at [317, 100] on button "Details" at bounding box center [321, 97] width 14 height 15
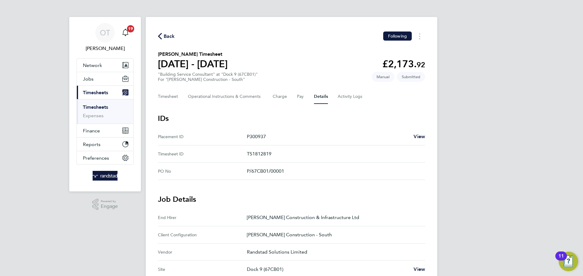
click at [169, 38] on span "Back" at bounding box center [169, 36] width 11 height 7
click at [166, 40] on span "Back" at bounding box center [169, 36] width 11 height 7
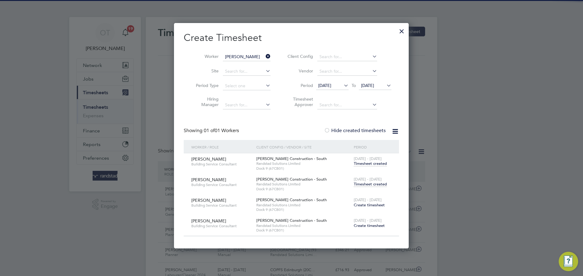
click at [400, 30] on div at bounding box center [401, 29] width 11 height 11
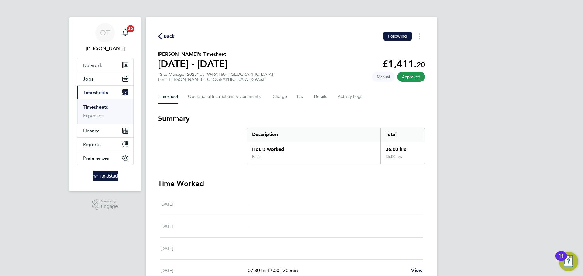
click at [164, 34] on span "Back" at bounding box center [169, 36] width 11 height 7
